Goal: Information Seeking & Learning: Check status

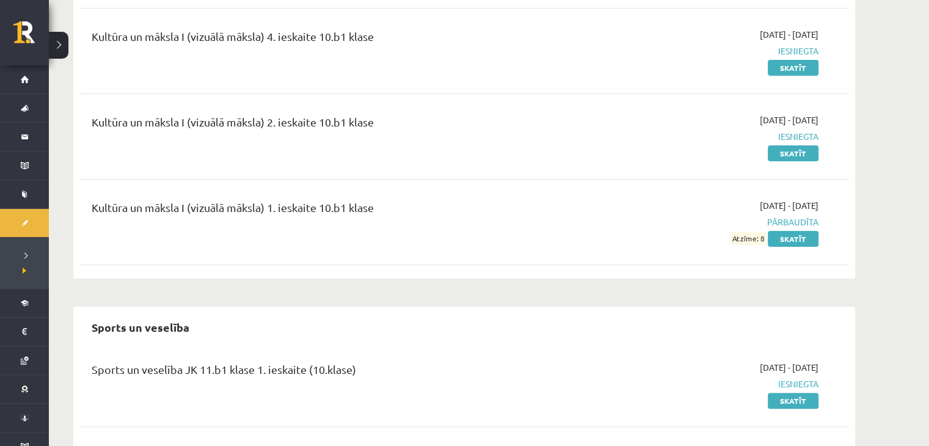
scroll to position [506, 0]
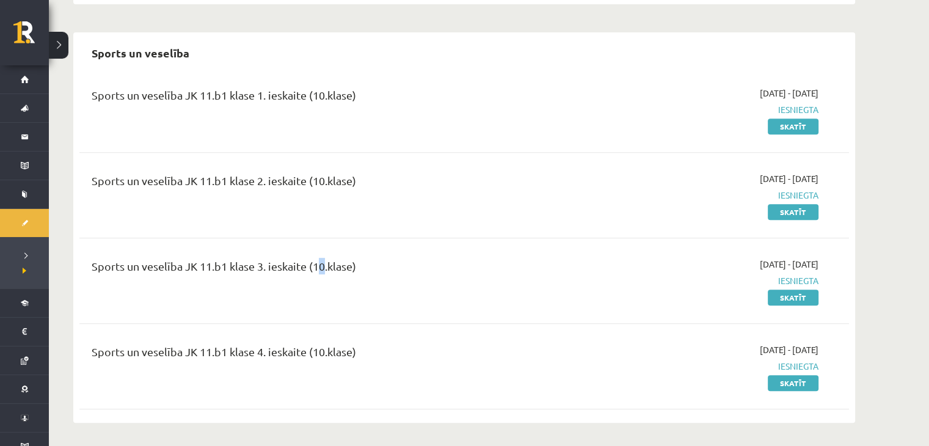
drag, startPoint x: 322, startPoint y: 279, endPoint x: 314, endPoint y: 294, distance: 16.4
click at [314, 294] on div "Sports un veselība JK 11.b1 klase 3. ieskaite (10.klase)" at bounding box center [330, 281] width 496 height 46
click at [355, 306] on div "Sports un veselība JK 11.b1 klase 3. ieskaite (10.klase) [DATE] - [DATE] Iesnie…" at bounding box center [463, 280] width 769 height 70
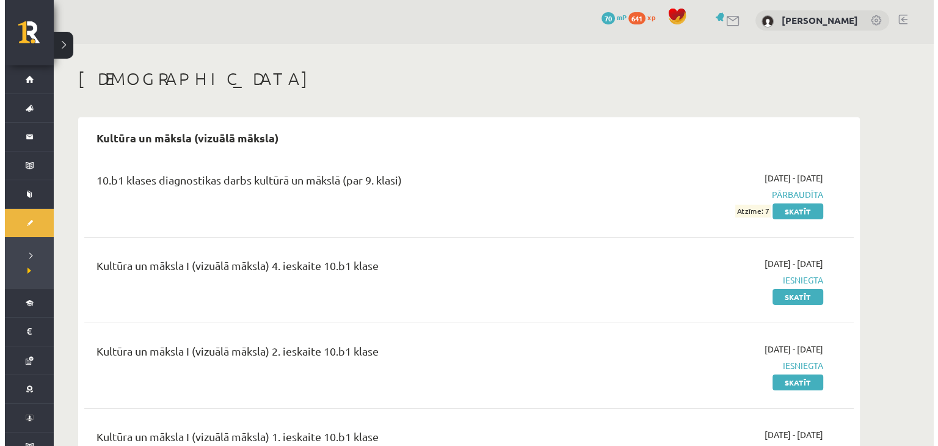
scroll to position [0, 0]
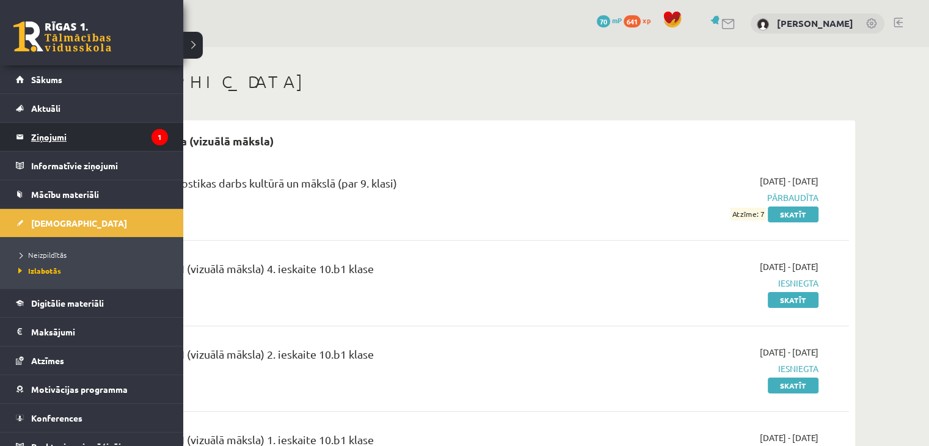
click at [82, 139] on legend "Ziņojumi 1" at bounding box center [99, 137] width 137 height 28
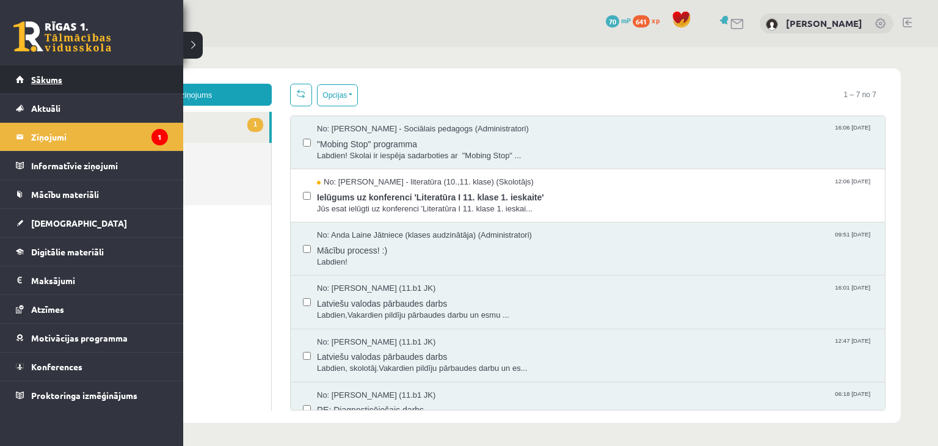
click at [55, 84] on span "Sākums" at bounding box center [46, 79] width 31 height 11
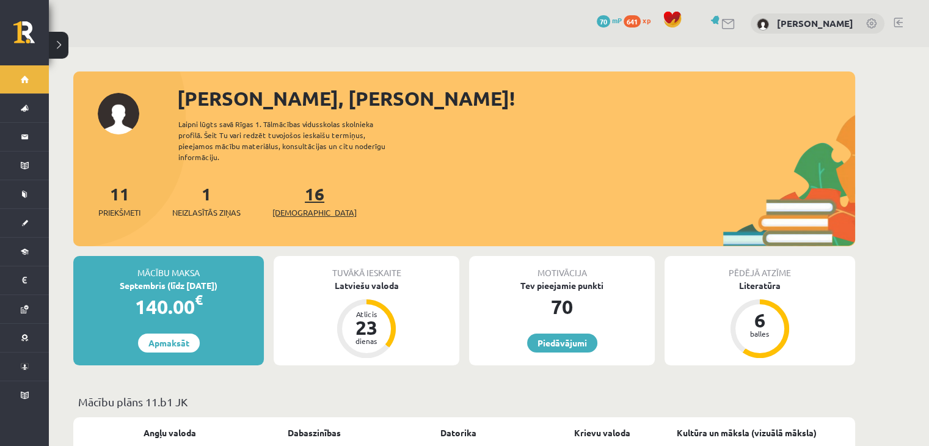
click at [302, 190] on link "16 Ieskaites" at bounding box center [314, 201] width 84 height 36
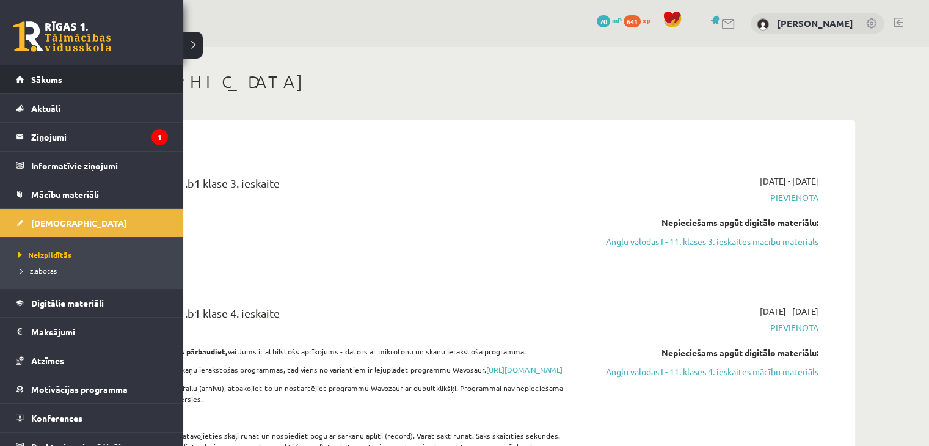
click at [43, 74] on link "Sākums" at bounding box center [92, 79] width 152 height 28
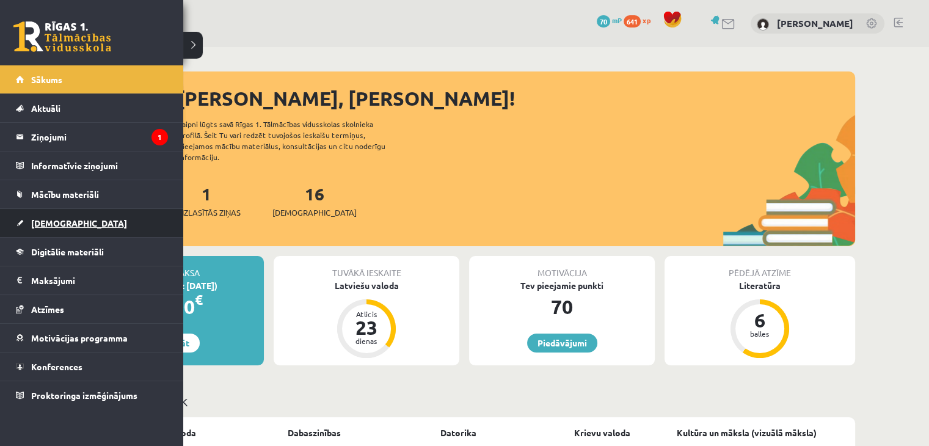
click at [71, 222] on link "[DEMOGRAPHIC_DATA]" at bounding box center [92, 223] width 152 height 28
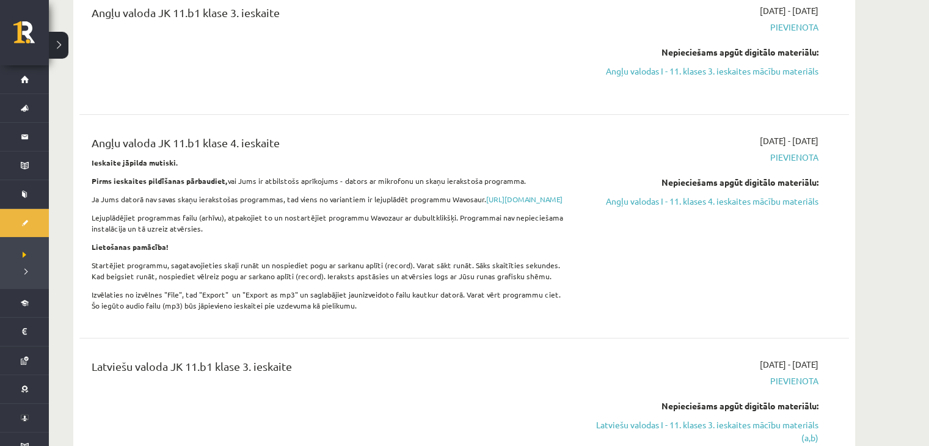
scroll to position [120, 0]
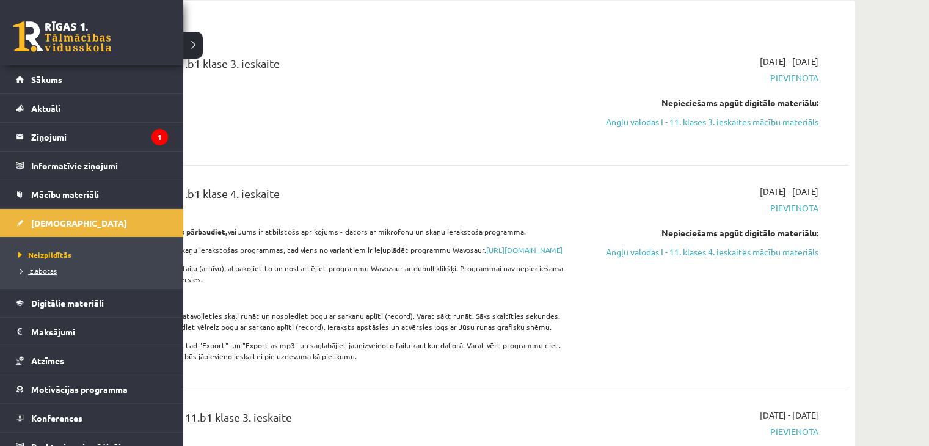
click at [40, 270] on span "Izlabotās" at bounding box center [36, 271] width 42 height 10
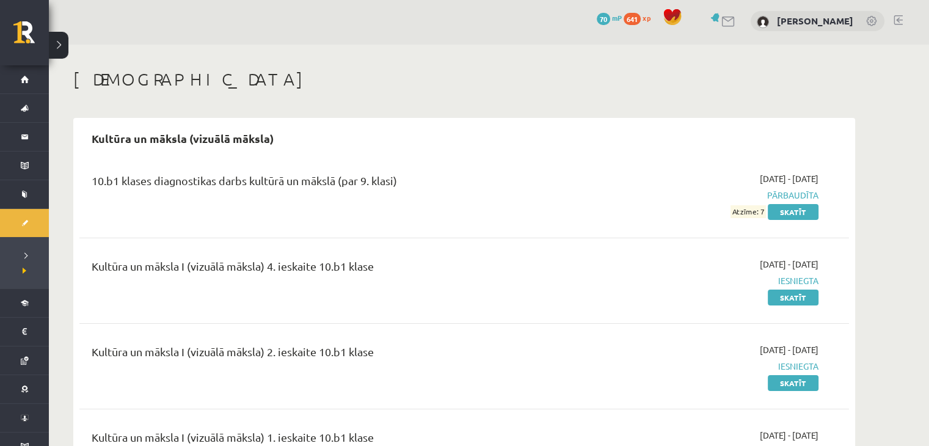
scroll to position [4, 0]
click at [606, 15] on span "70" at bounding box center [602, 18] width 13 height 12
